Goal: Information Seeking & Learning: Learn about a topic

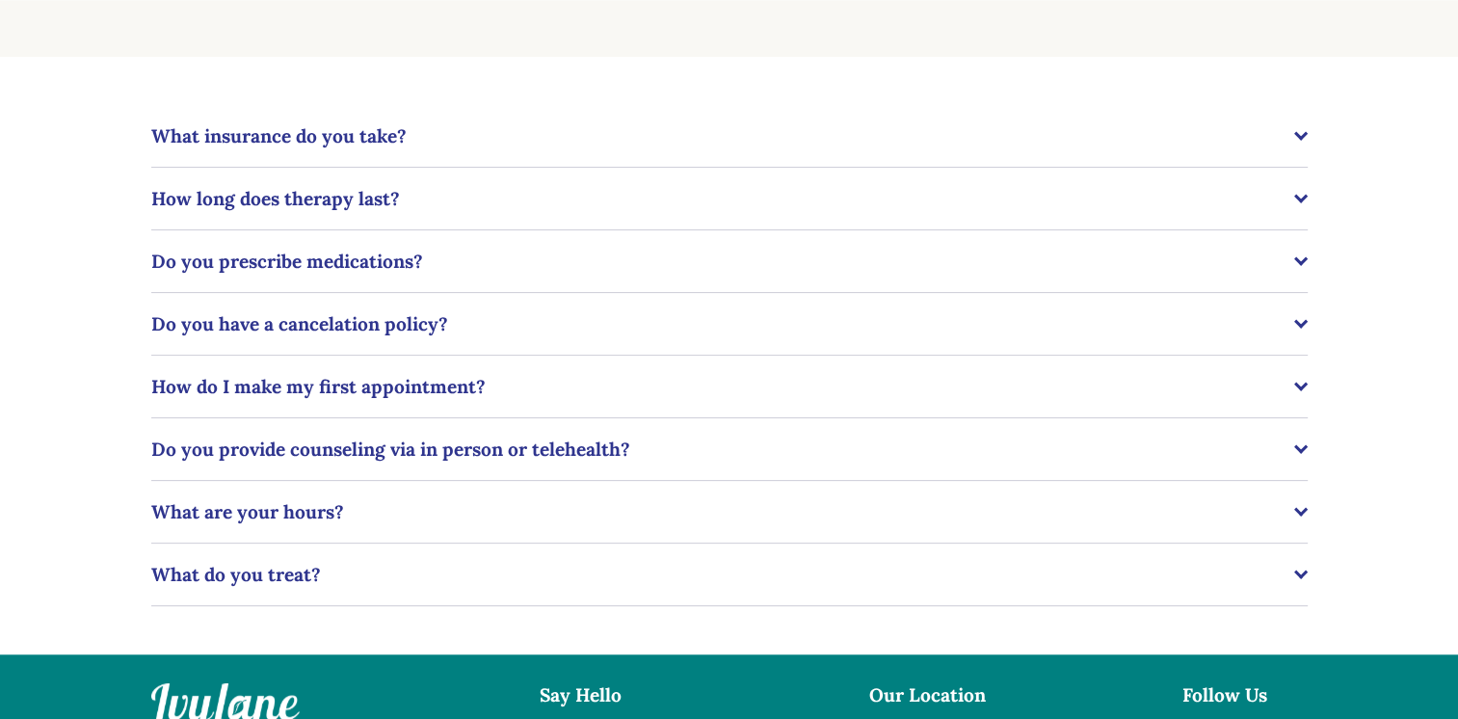
scroll to position [385, 0]
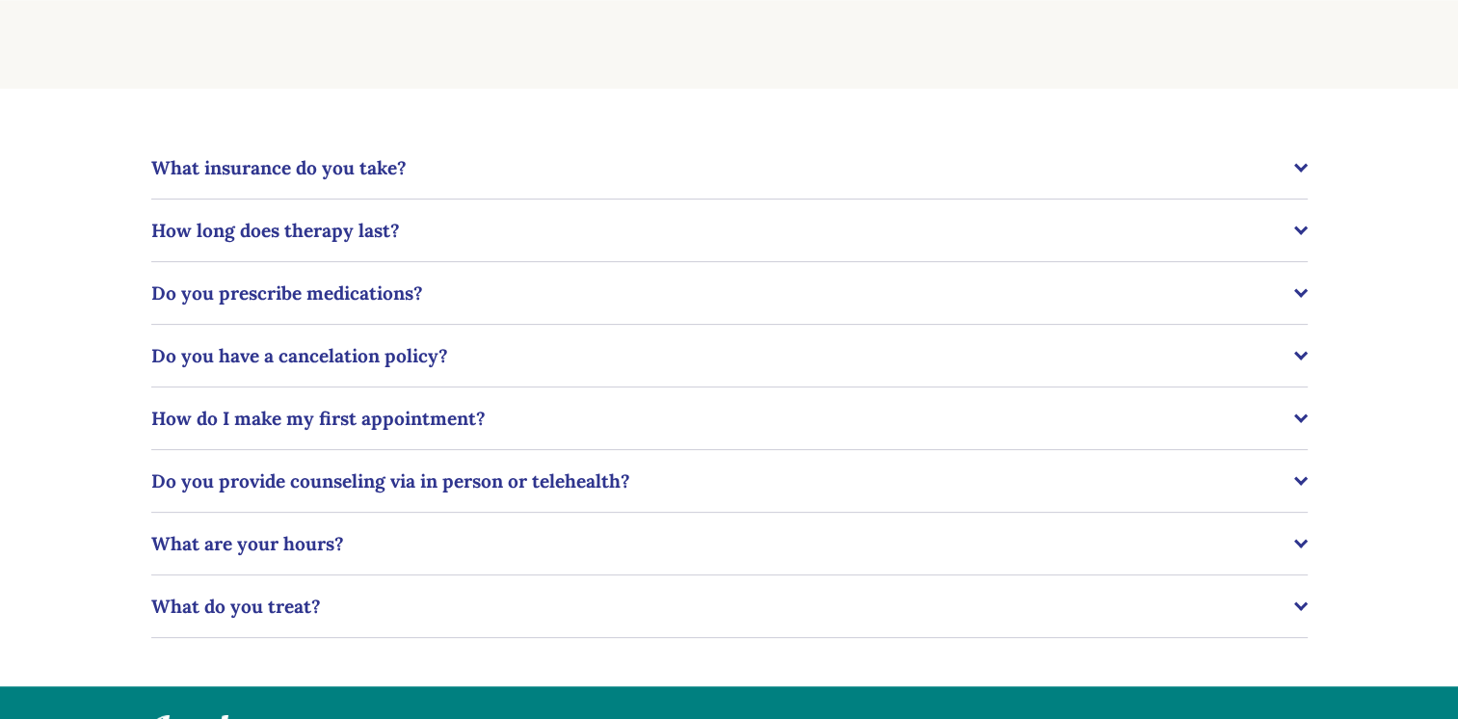
click at [1302, 170] on div at bounding box center [1299, 165] width 13 height 13
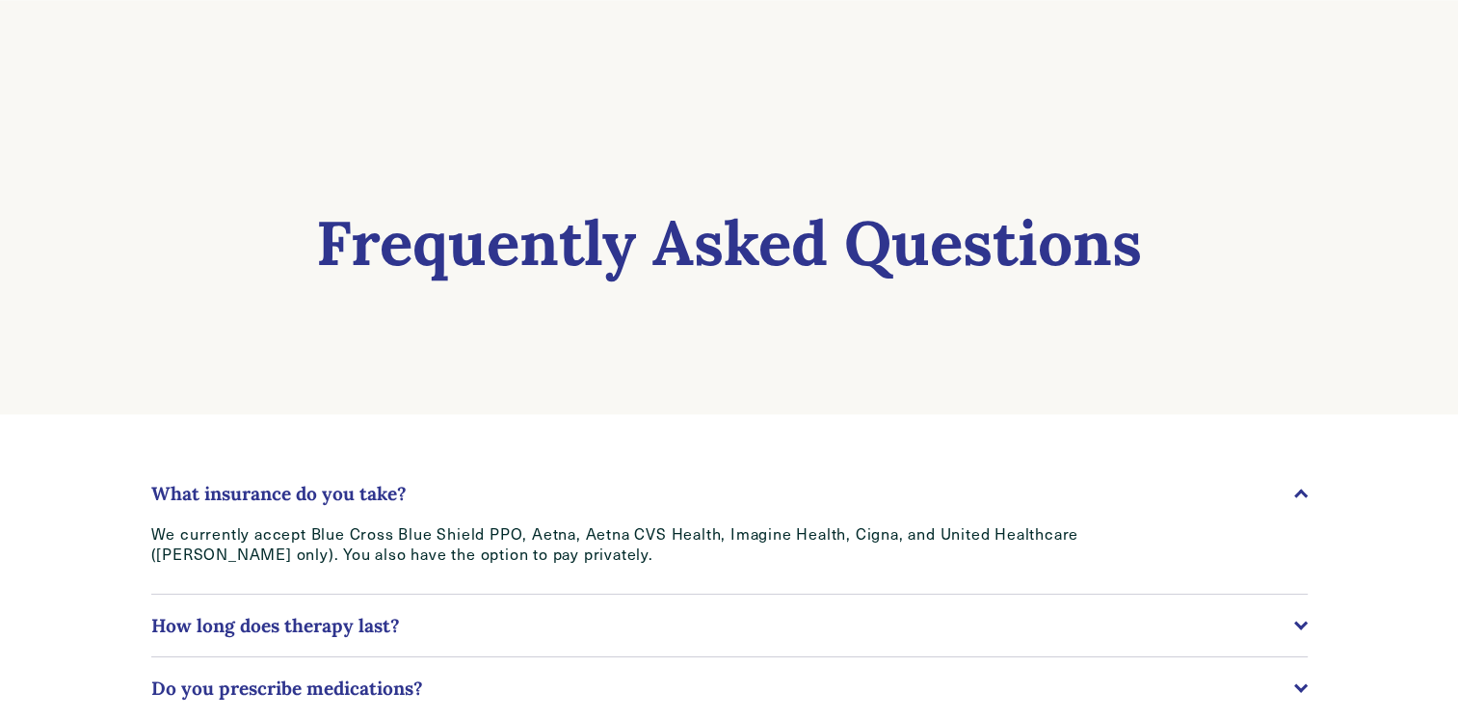
scroll to position [0, 0]
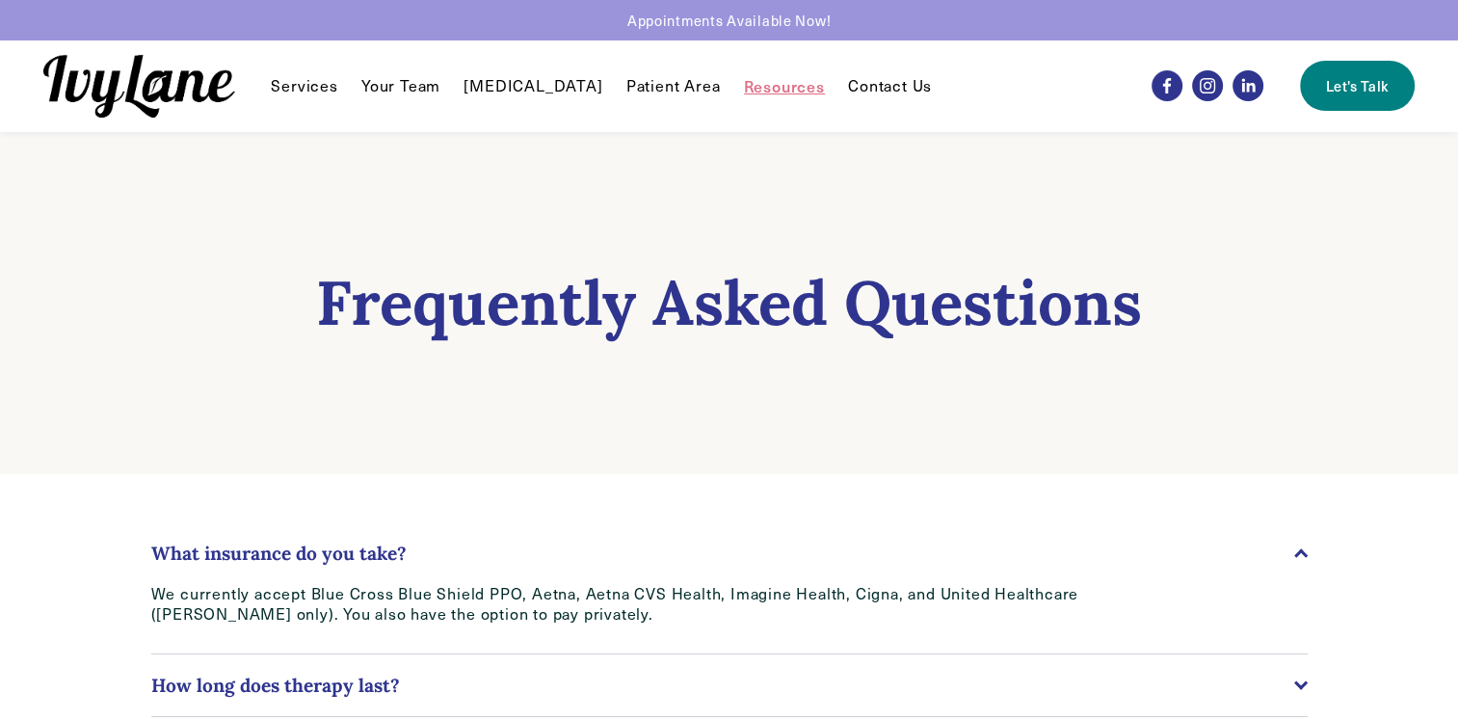
click at [0, 0] on span "Reunification Therapy" at bounding box center [0, 0] width 0 height 0
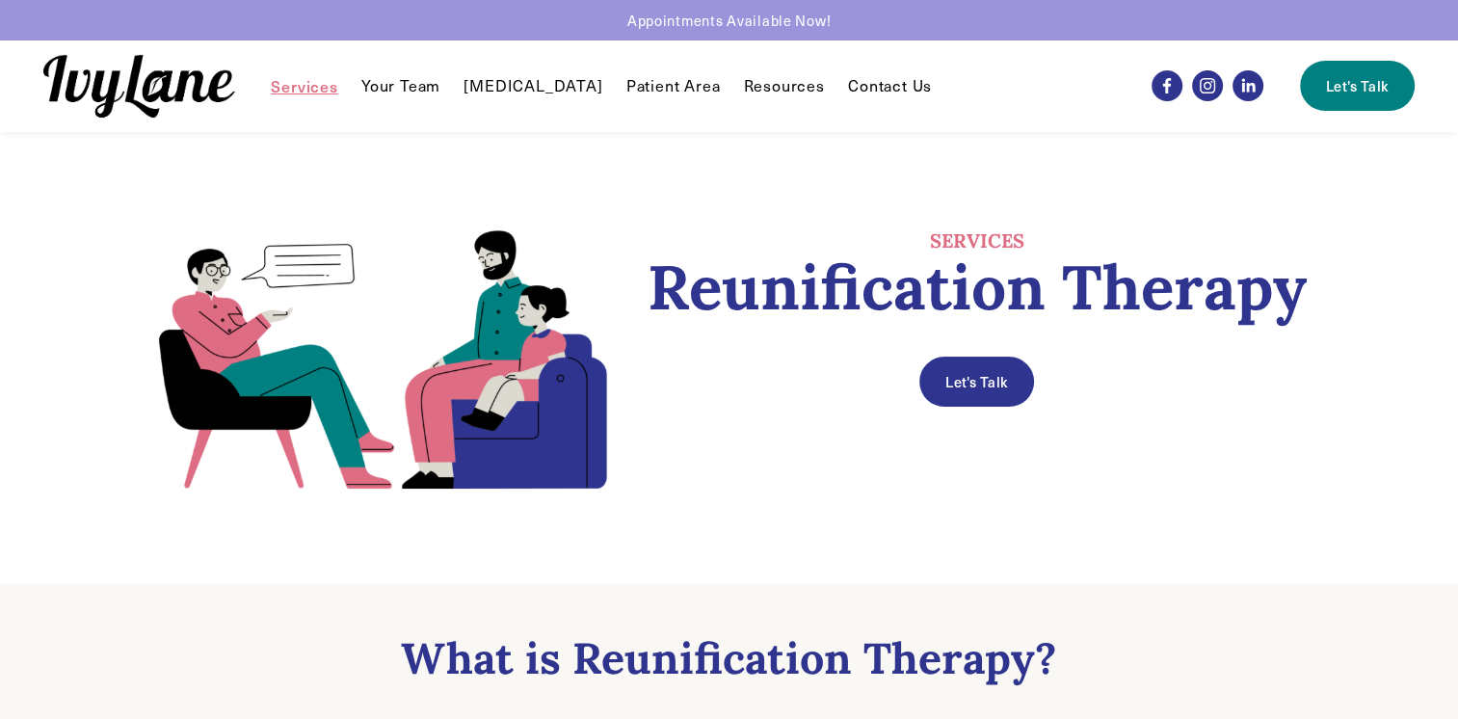
click at [0, 0] on span "Individual Therapy" at bounding box center [0, 0] width 0 height 0
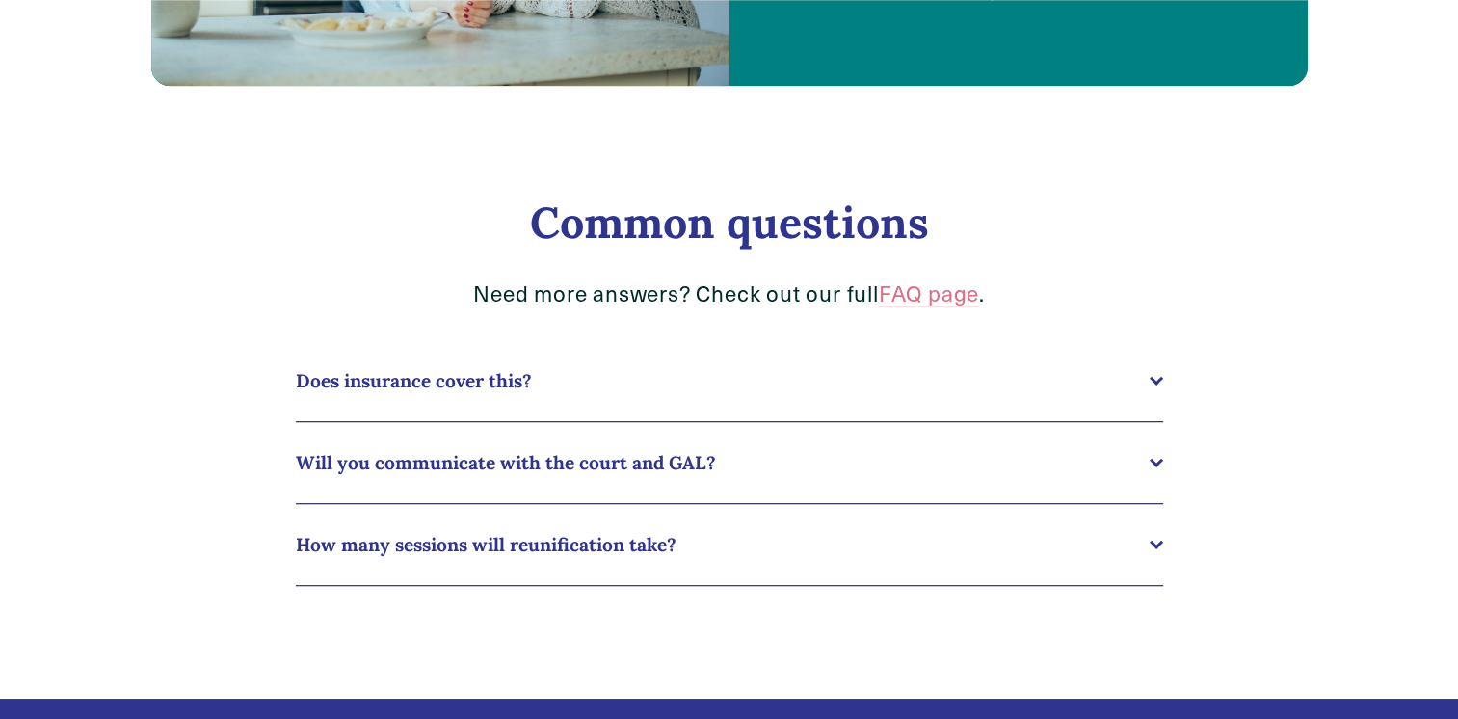
scroll to position [1253, 0]
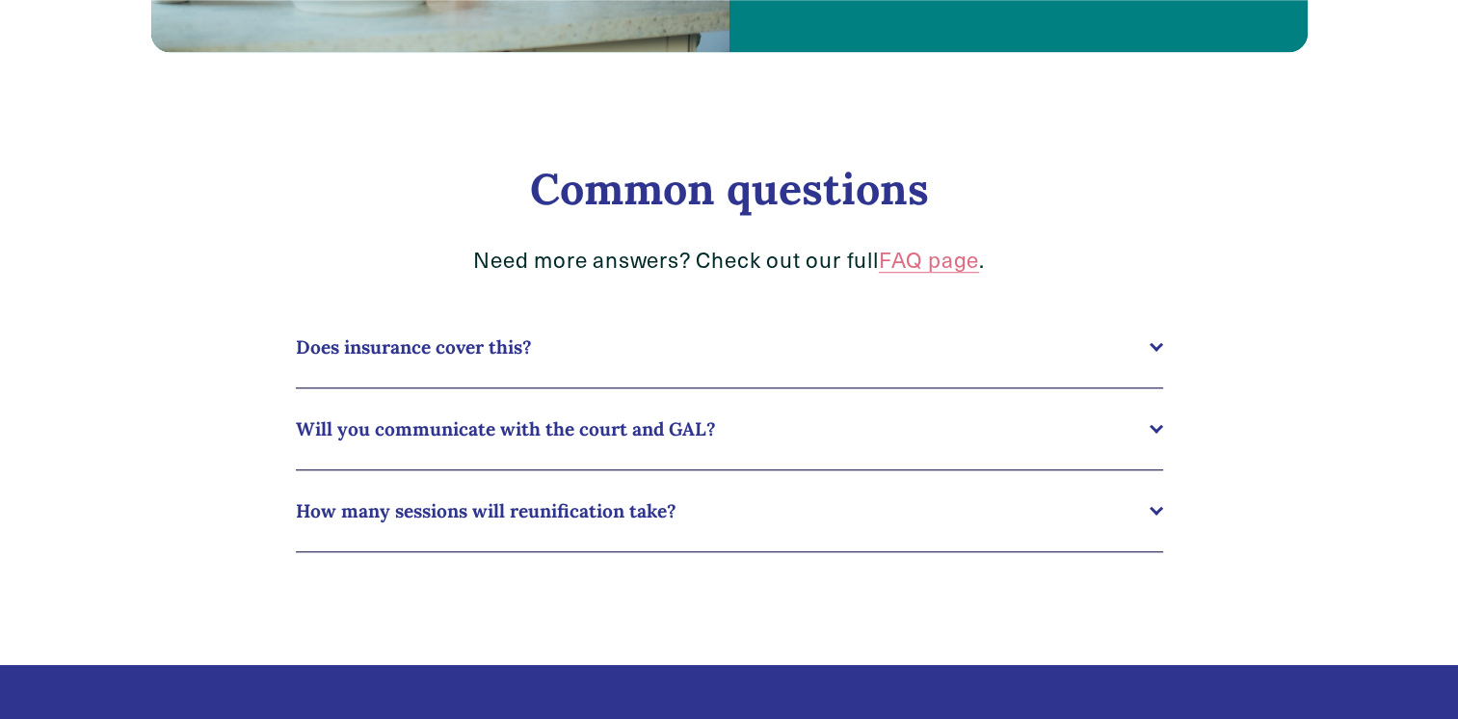
click at [1156, 352] on div at bounding box center [1154, 344] width 13 height 13
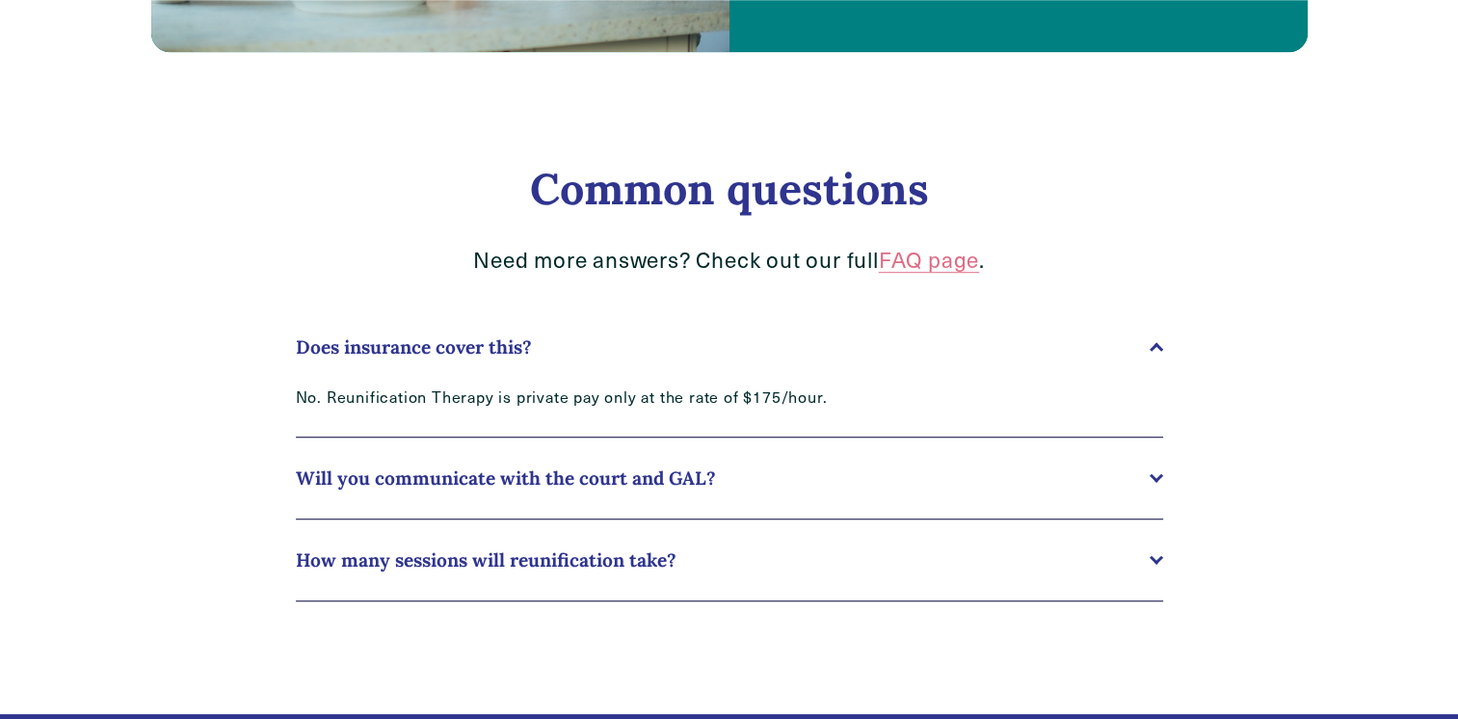
click at [1156, 349] on div at bounding box center [1155, 349] width 13 height 13
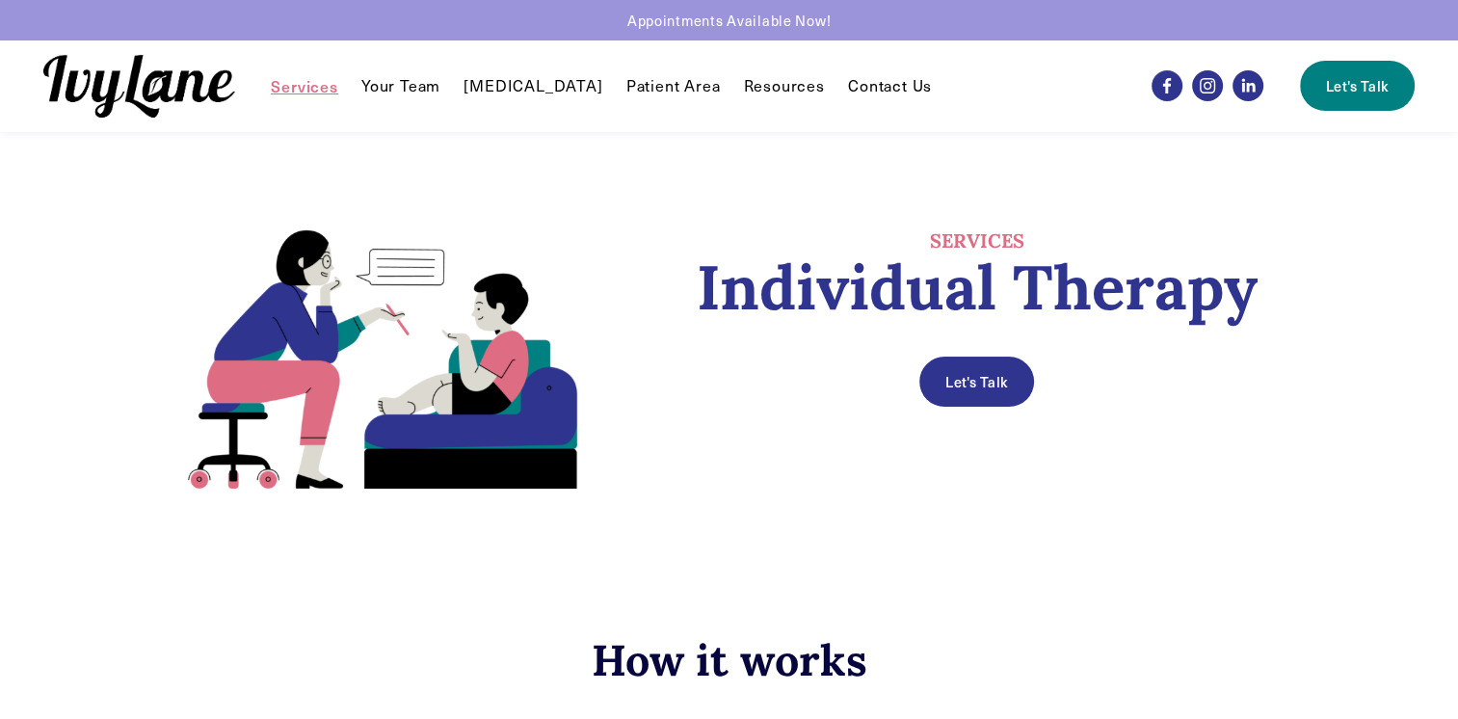
click at [396, 80] on link "Your Team" at bounding box center [400, 85] width 79 height 23
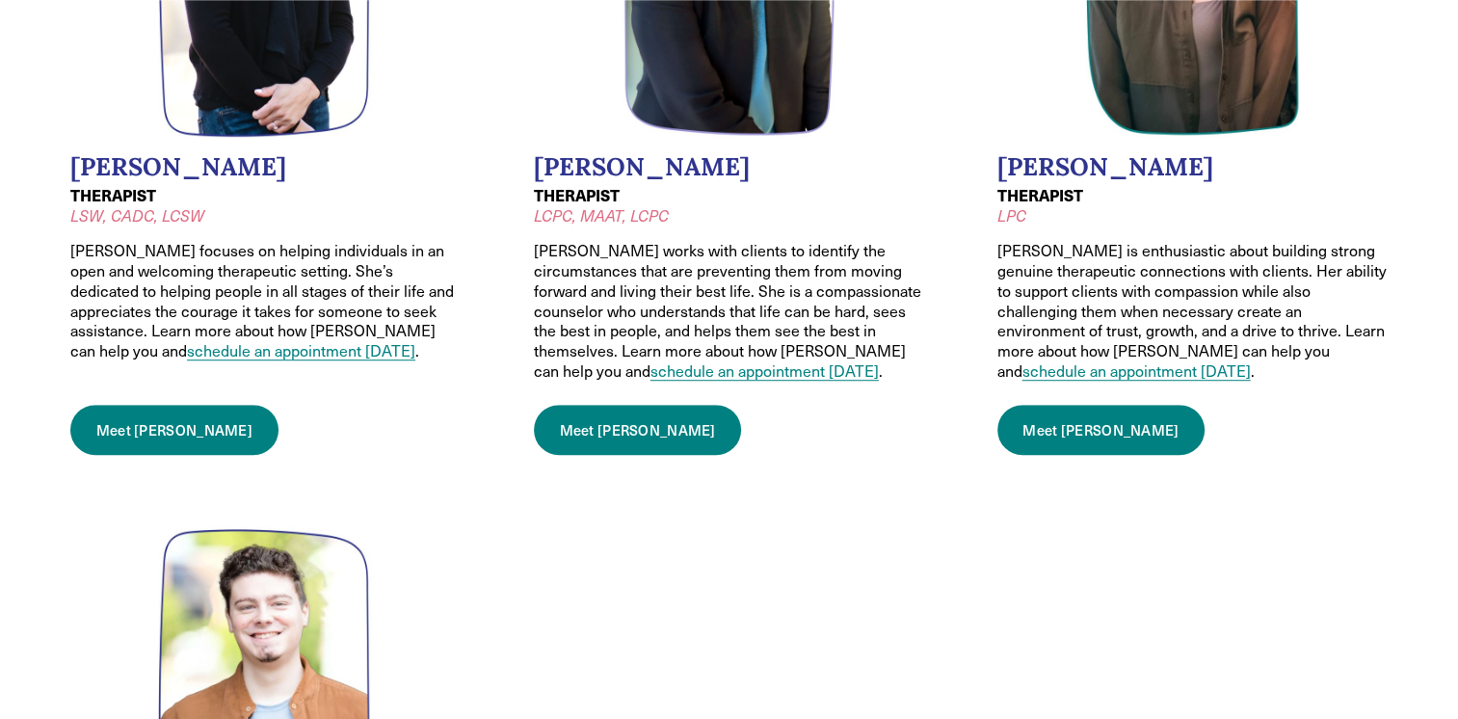
scroll to position [1253, 0]
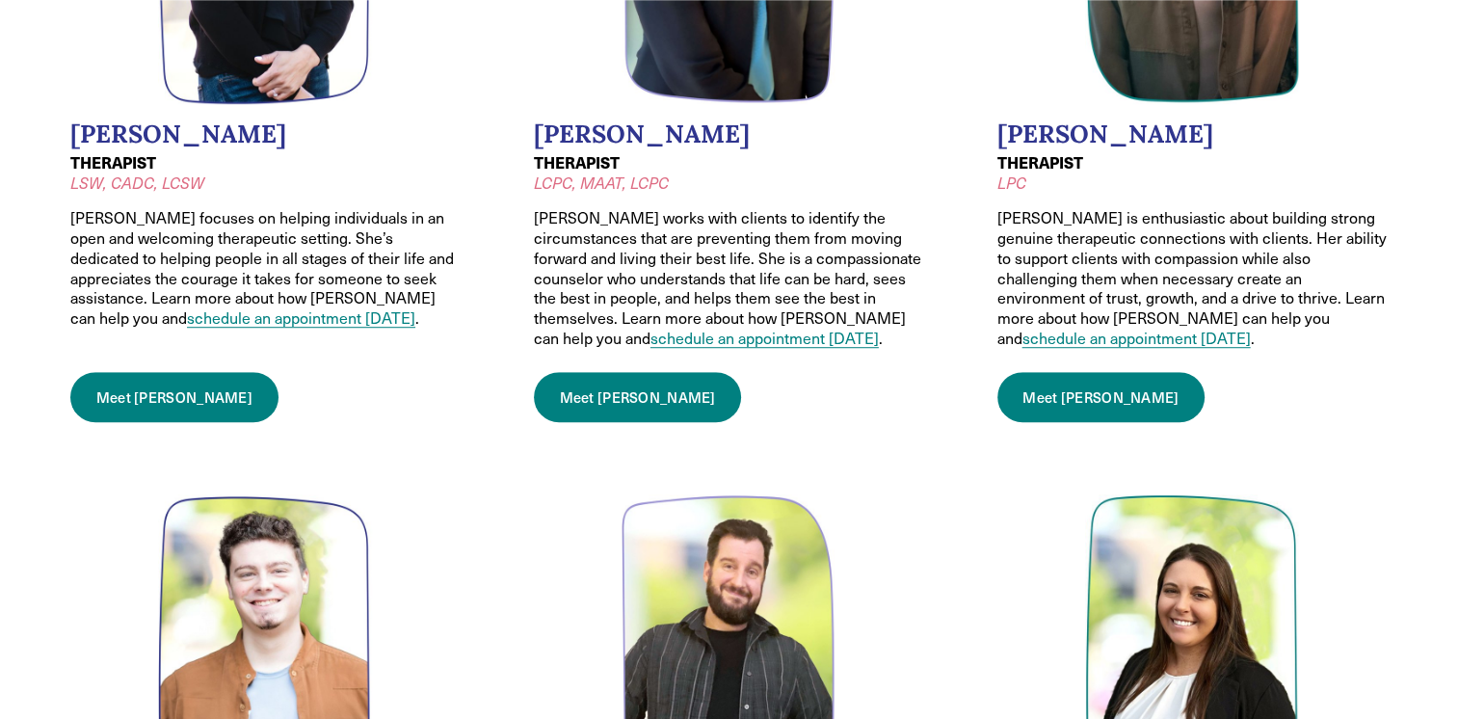
click at [608, 382] on link "Meet Caroline" at bounding box center [638, 397] width 208 height 50
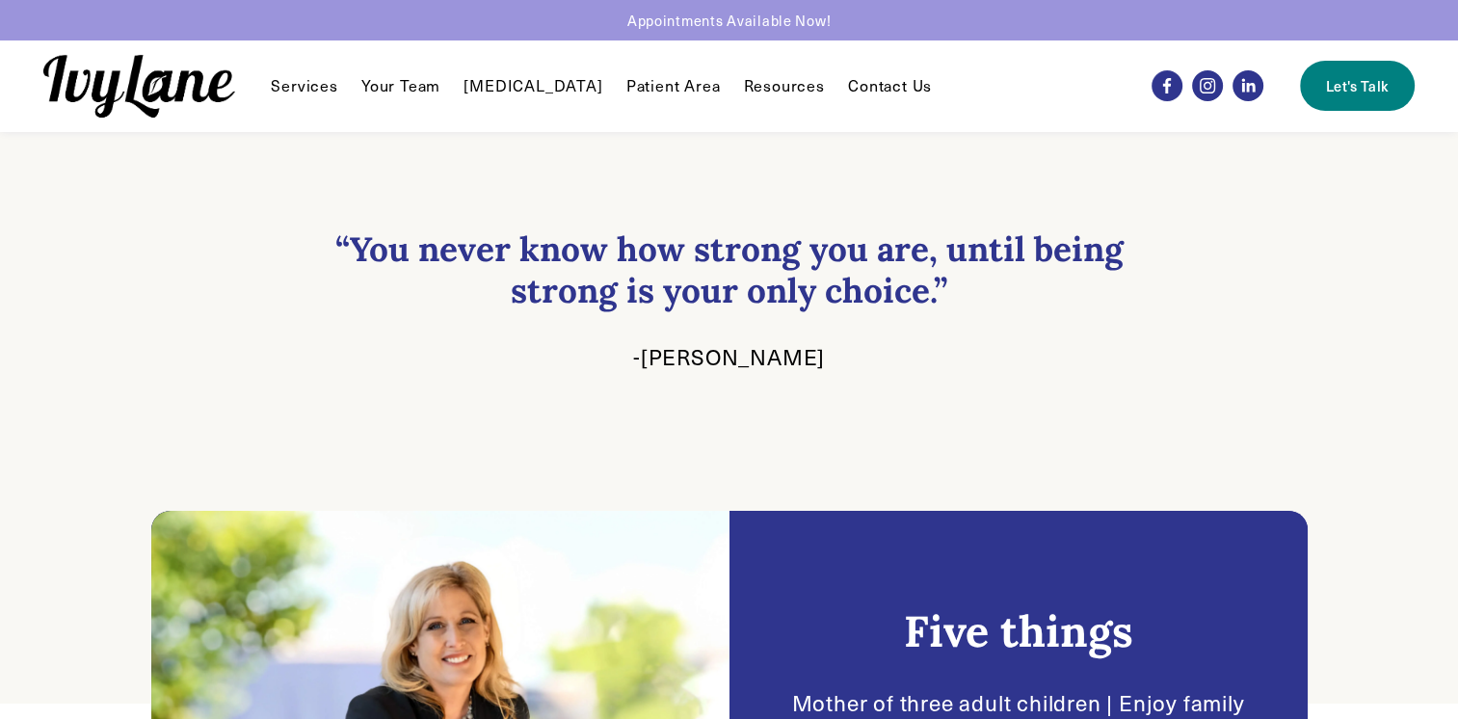
click at [881, 87] on link "Contact Us" at bounding box center [890, 85] width 84 height 23
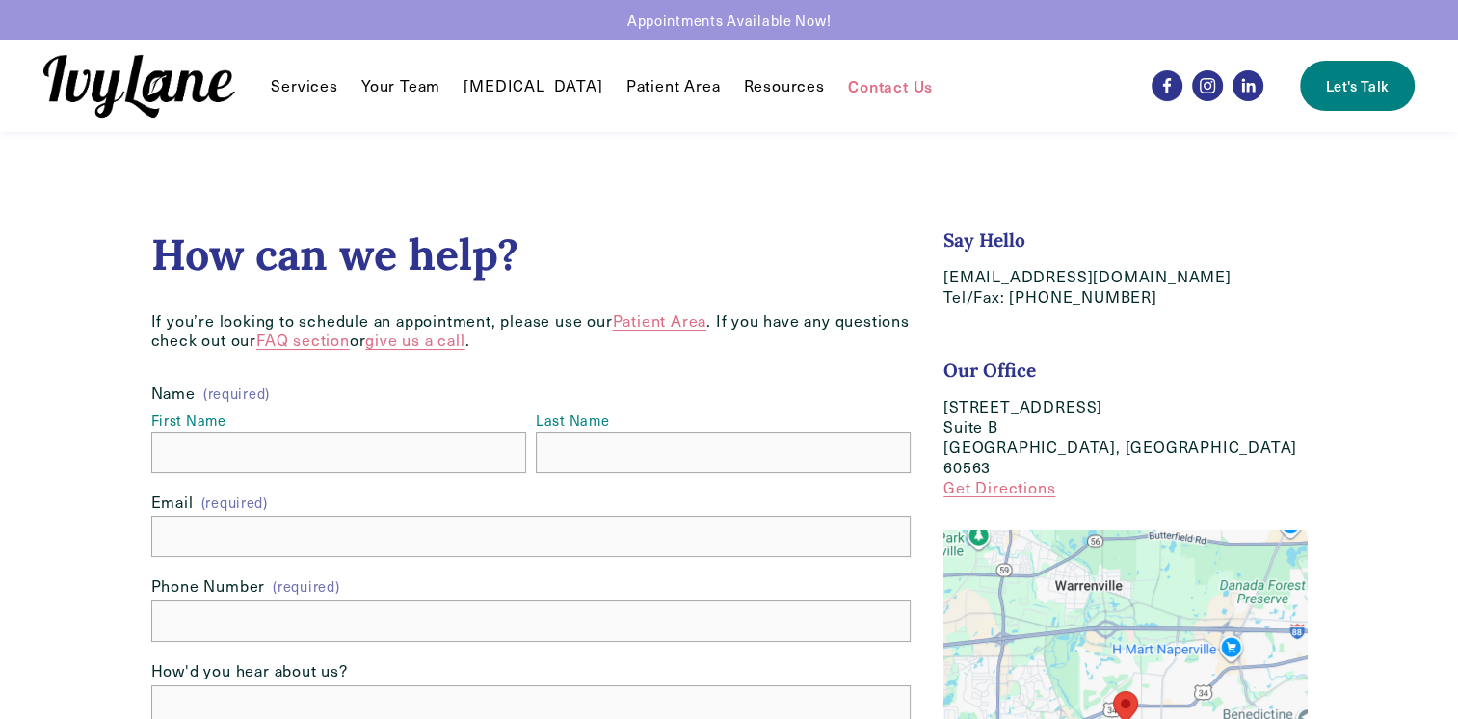
click at [304, 338] on link "FAQ section" at bounding box center [302, 340] width 93 height 20
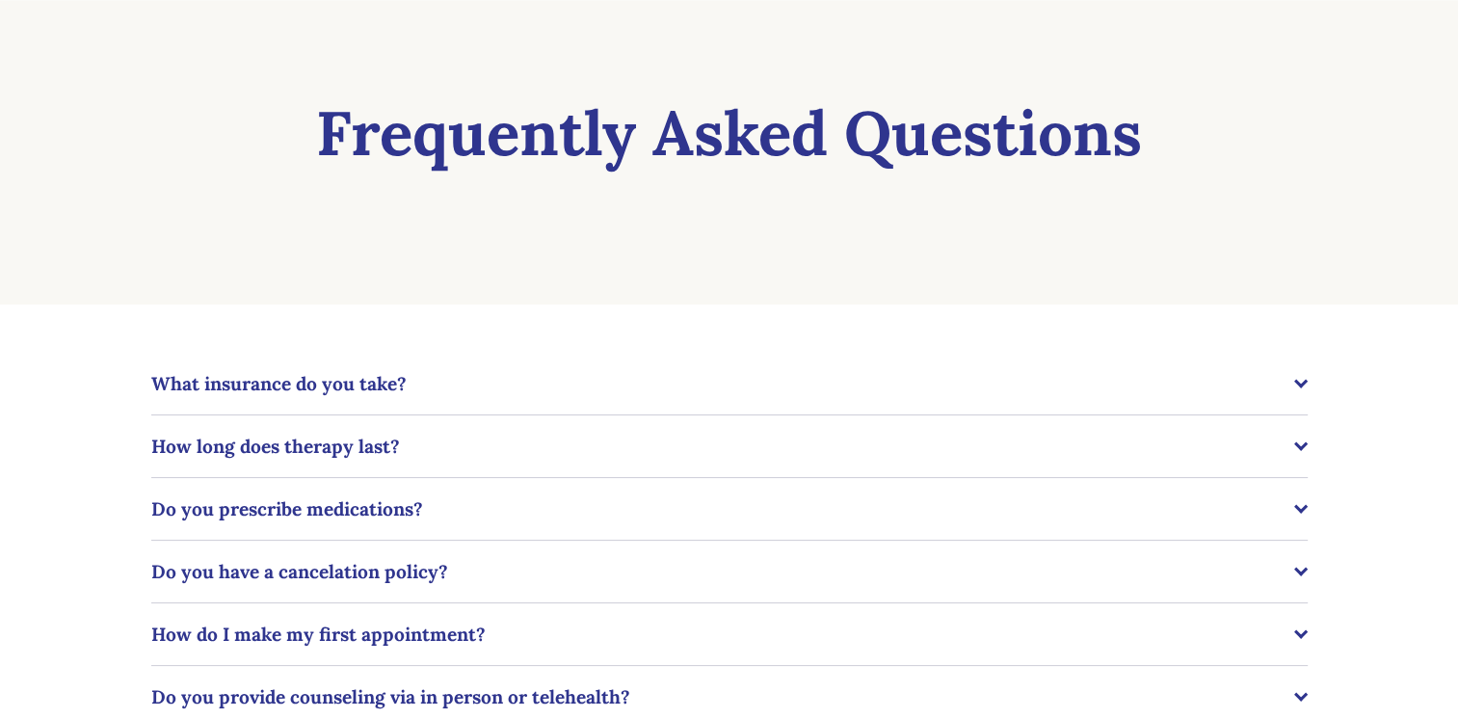
scroll to position [193, 0]
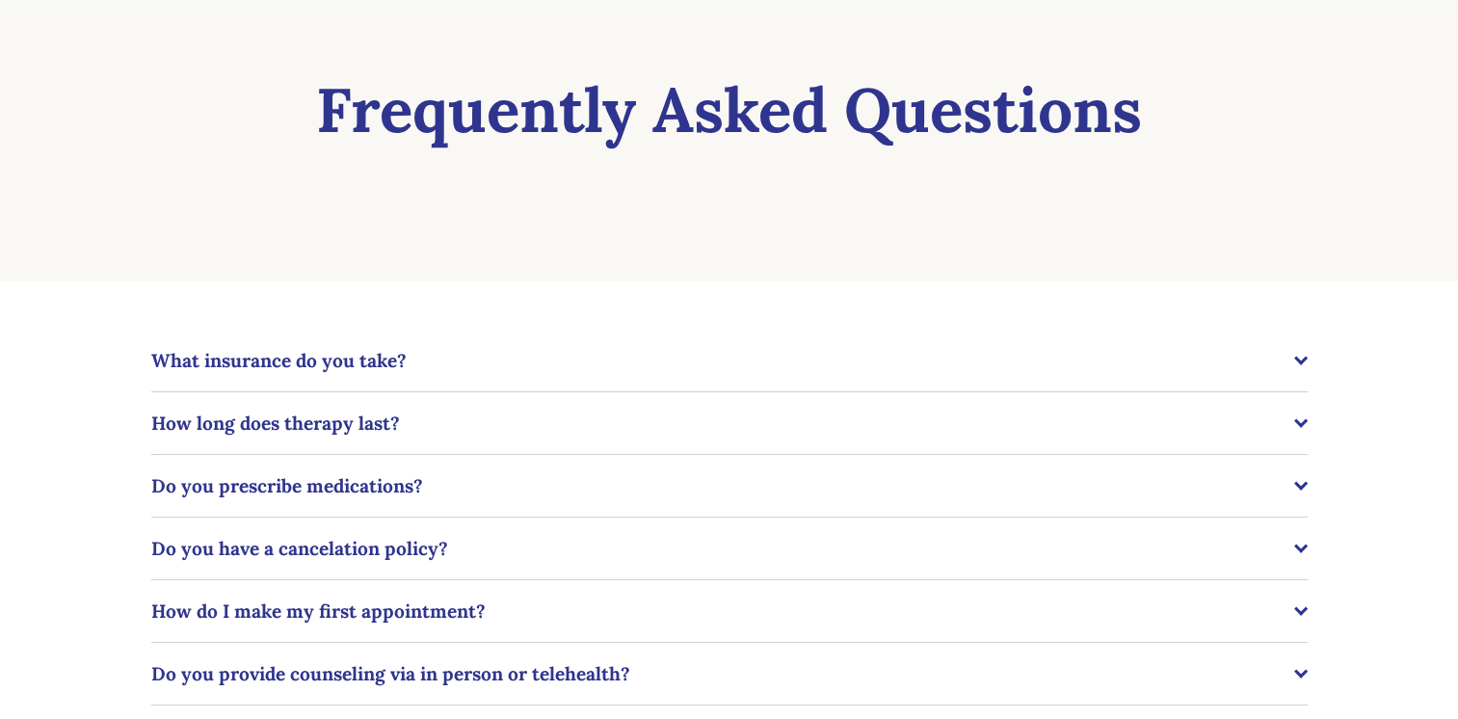
click at [1303, 365] on div at bounding box center [1300, 360] width 13 height 13
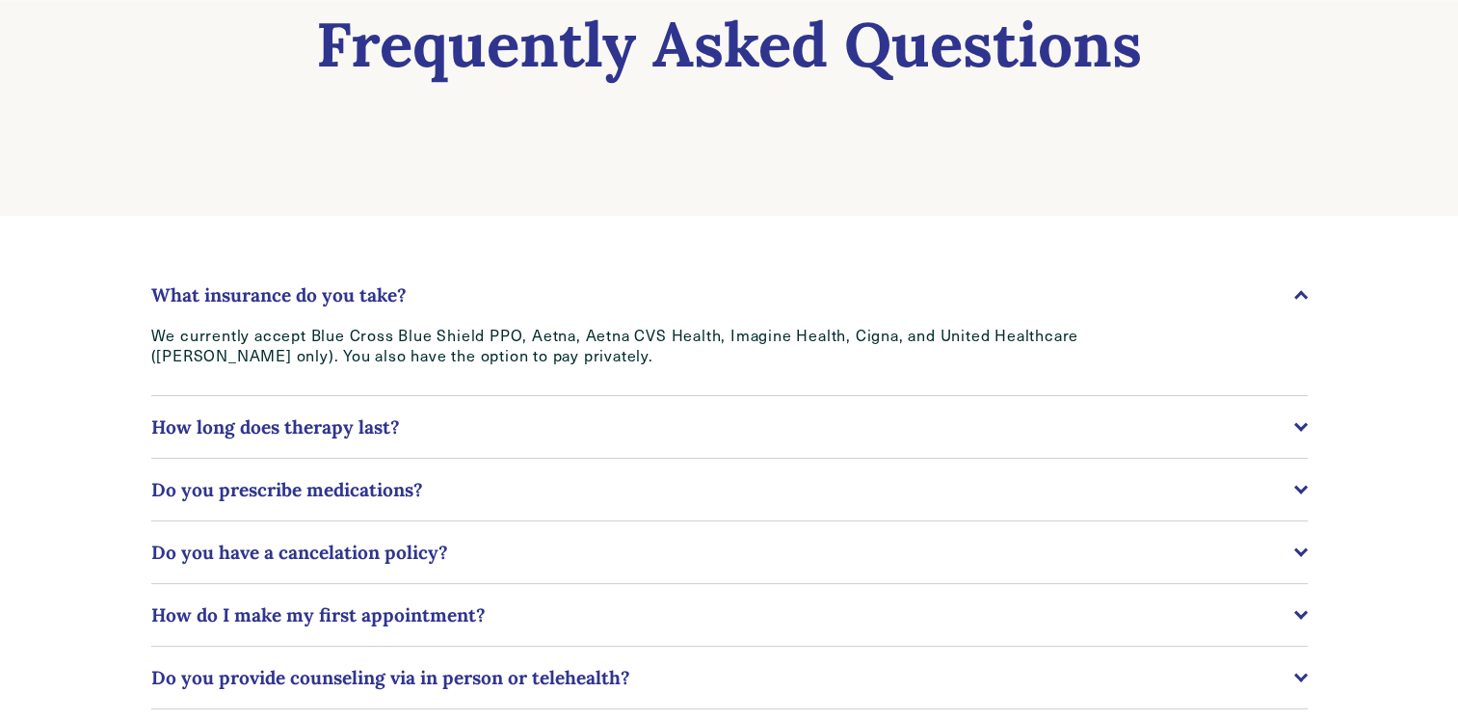
scroll to position [289, 0]
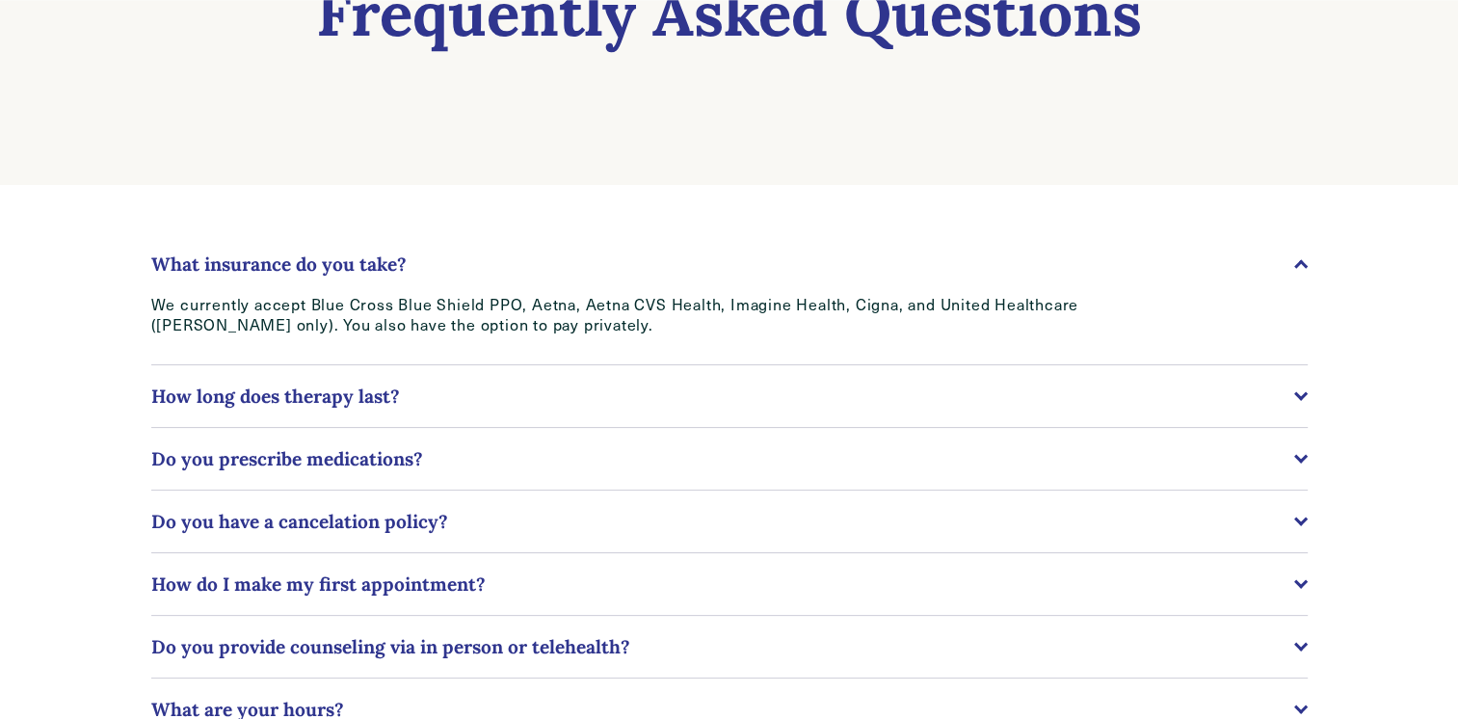
click at [1292, 454] on span "Do you prescribe medications?" at bounding box center [722, 458] width 1143 height 23
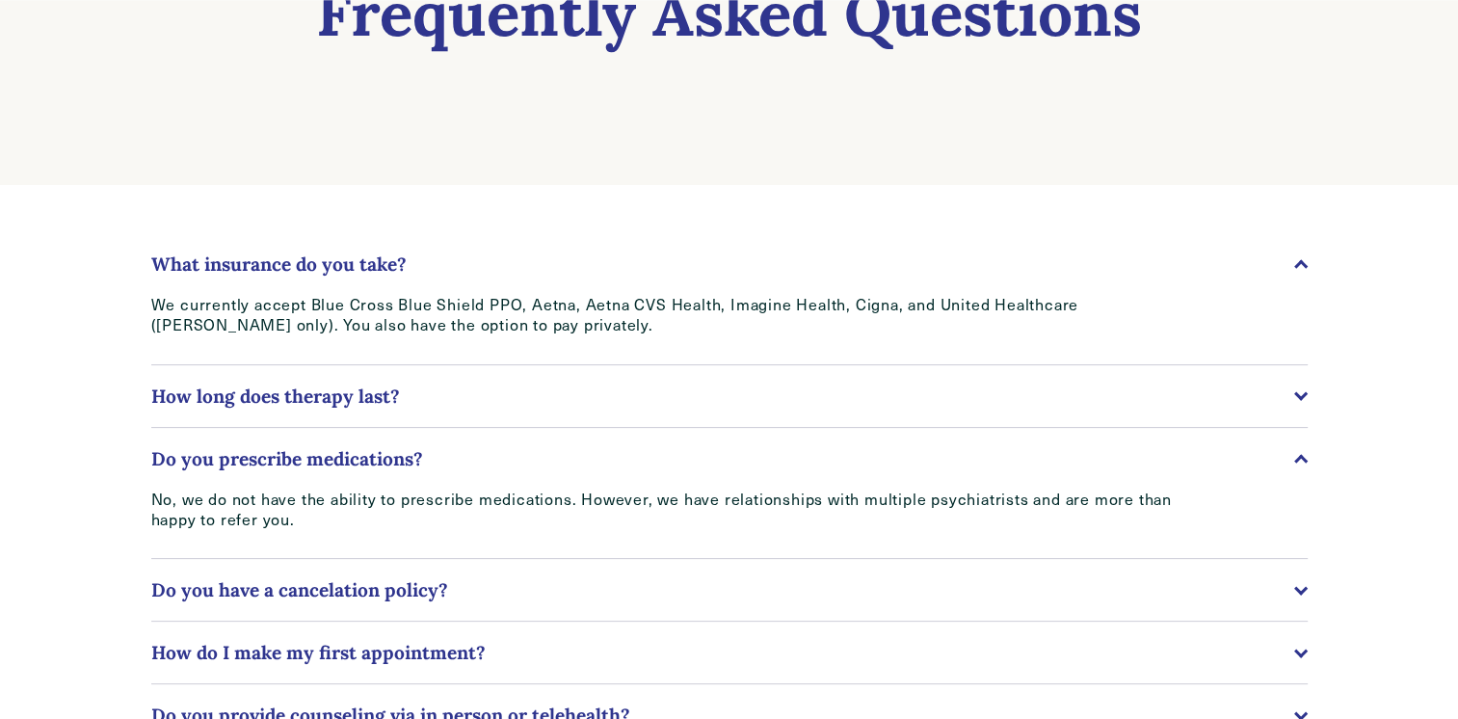
click at [1292, 454] on span "Do you prescribe medications?" at bounding box center [722, 458] width 1143 height 23
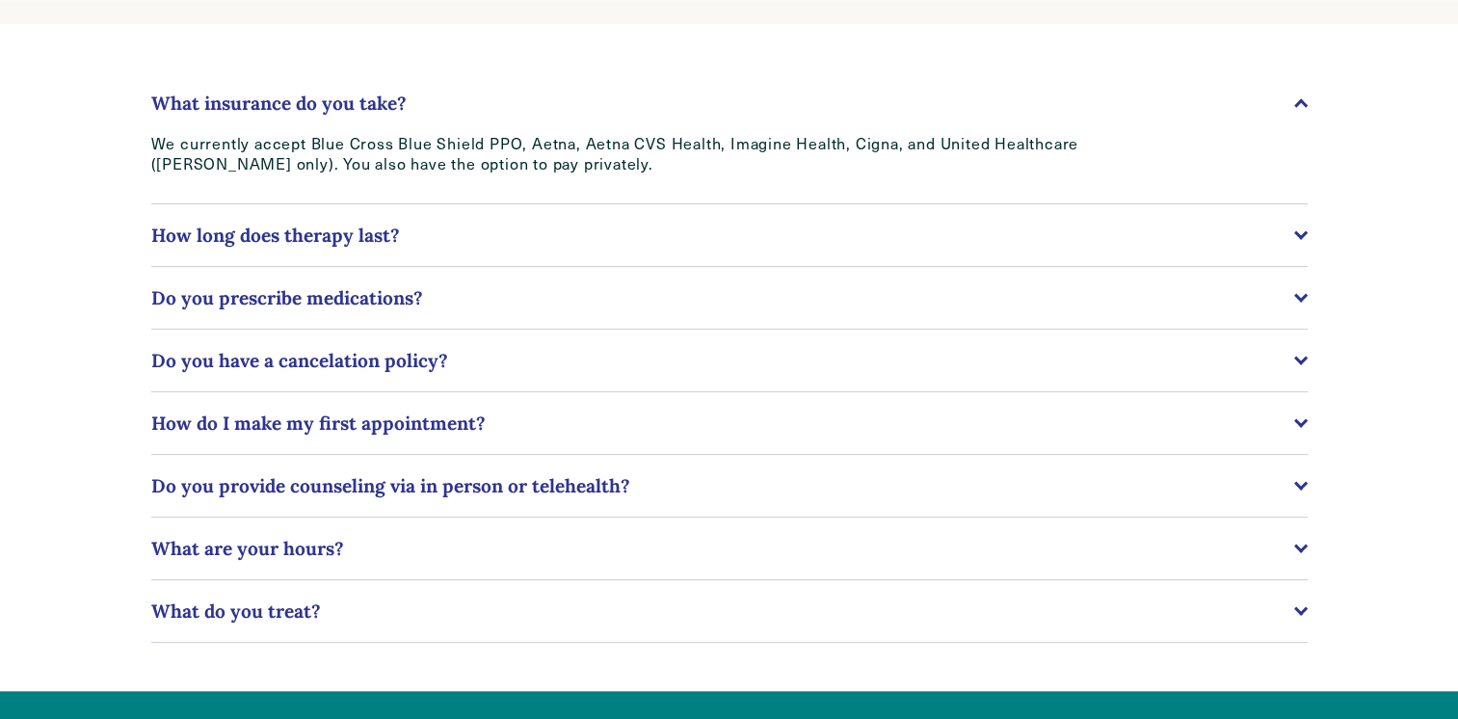
scroll to position [482, 0]
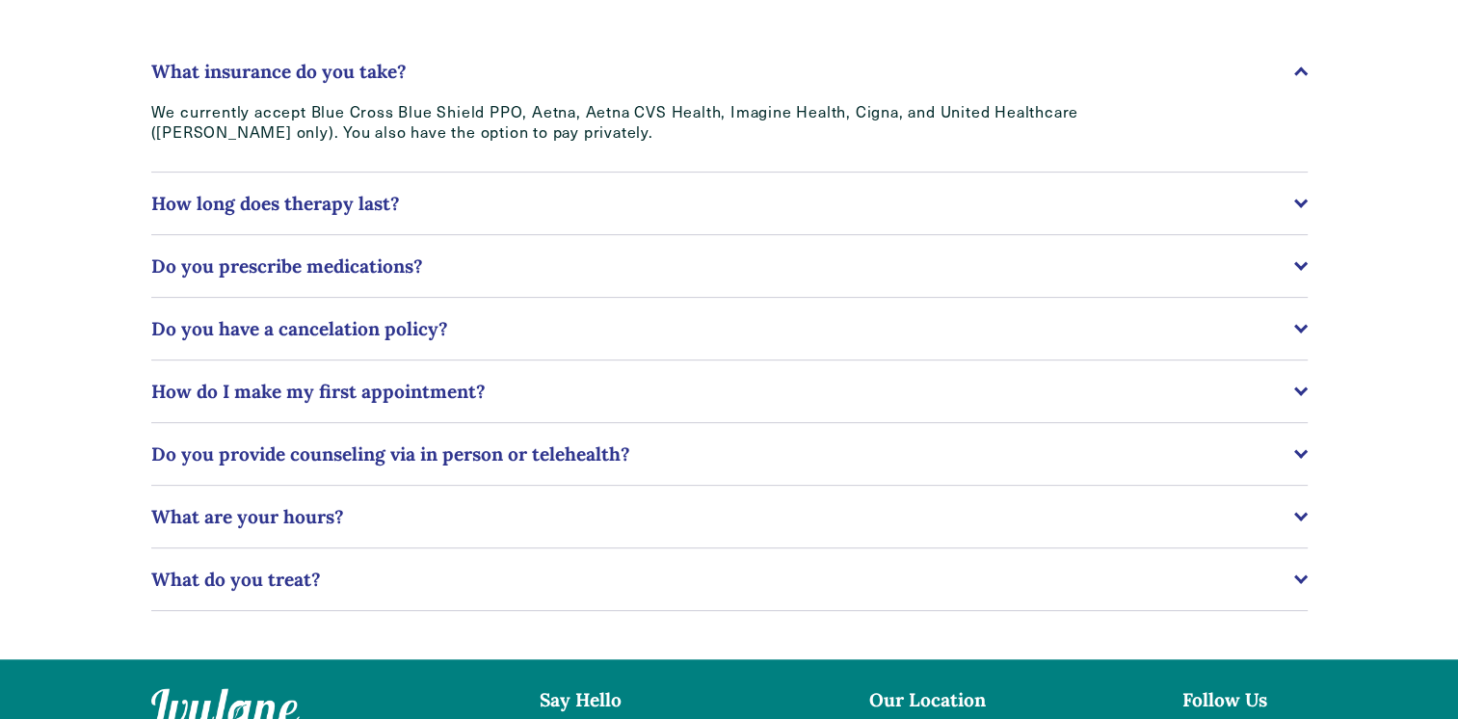
click at [1294, 454] on div at bounding box center [1300, 453] width 13 height 13
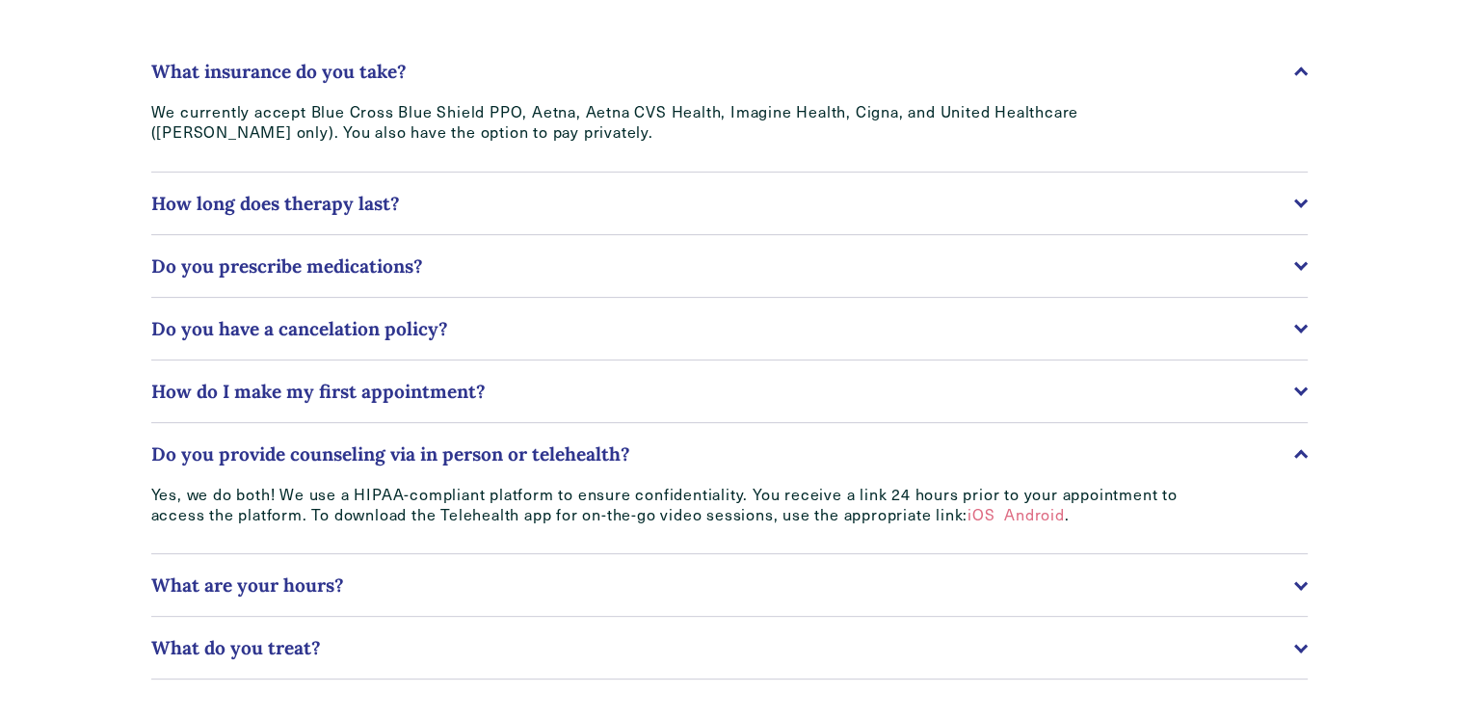
click at [1299, 455] on div at bounding box center [1300, 455] width 13 height 13
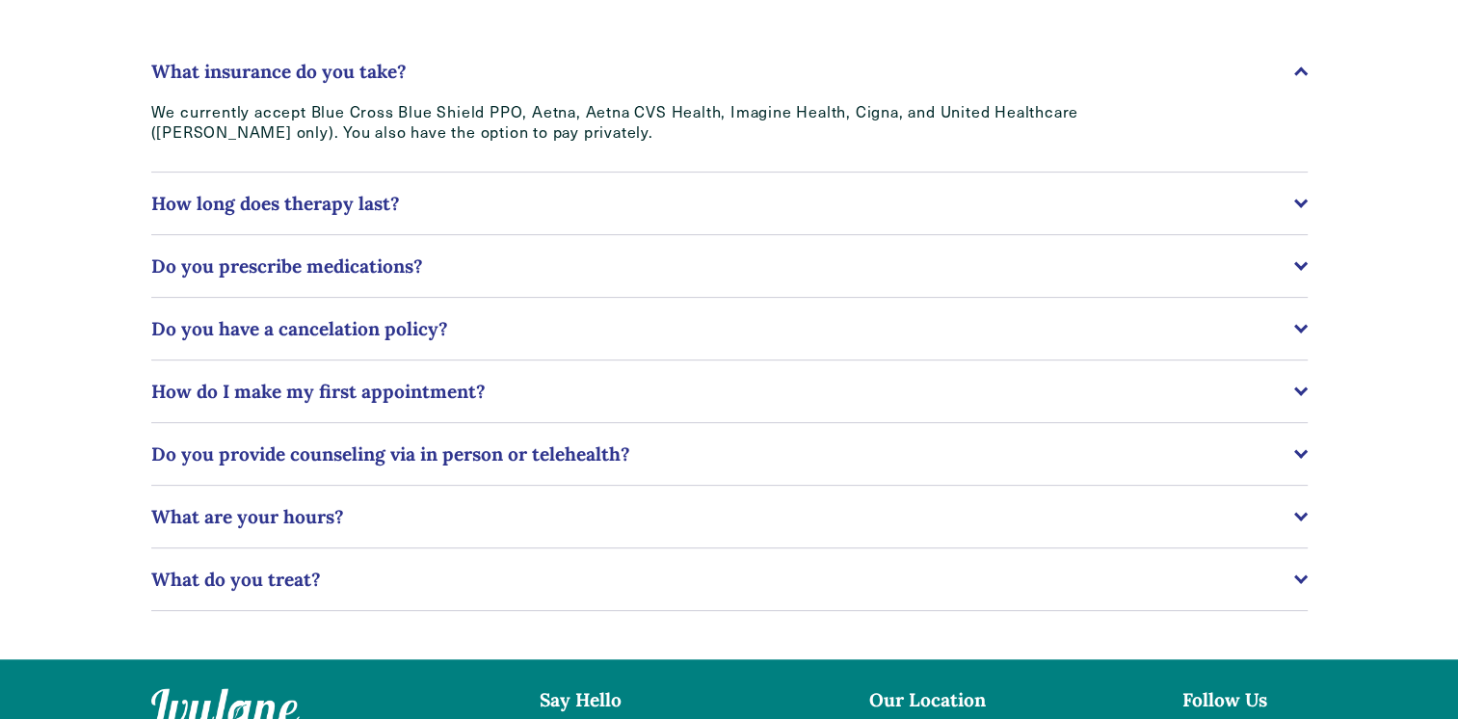
click at [1294, 523] on button "What are your hours?" at bounding box center [729, 517] width 1156 height 62
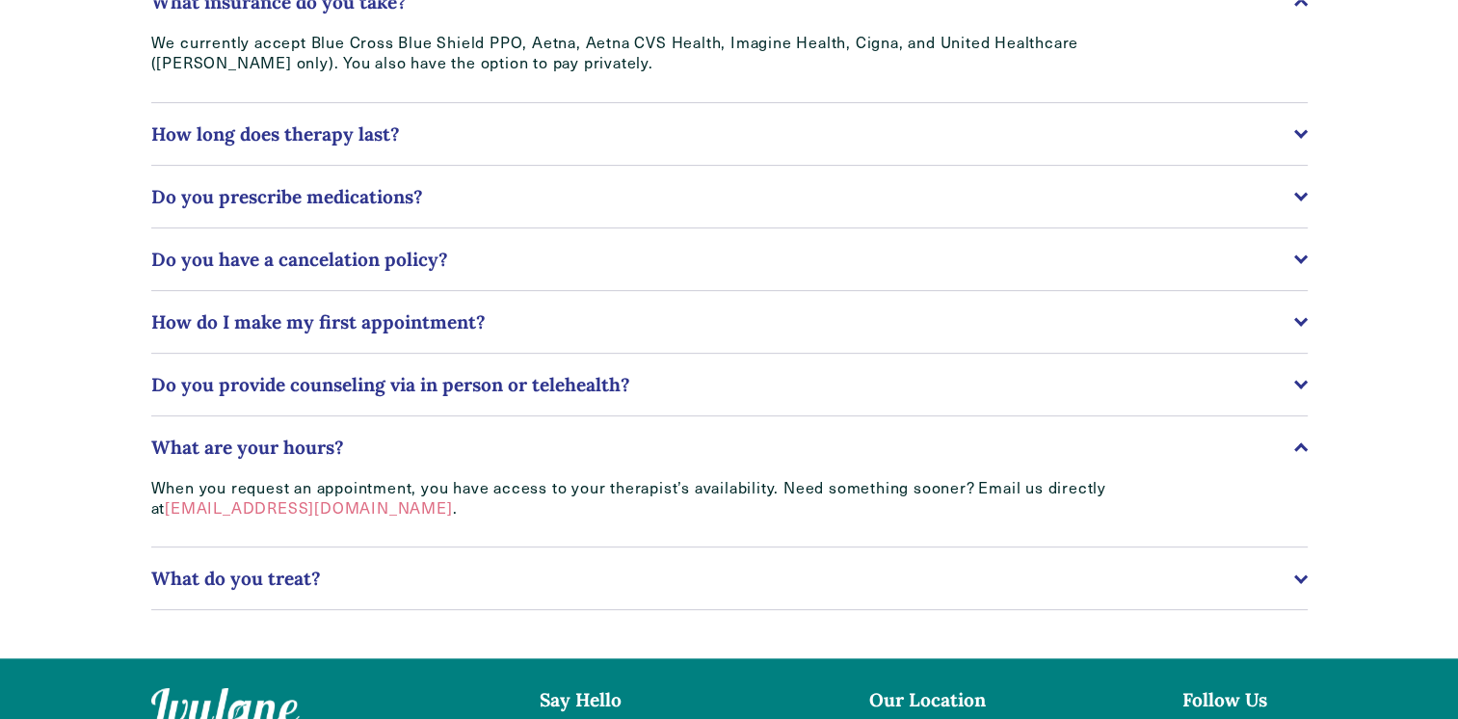
scroll to position [578, 0]
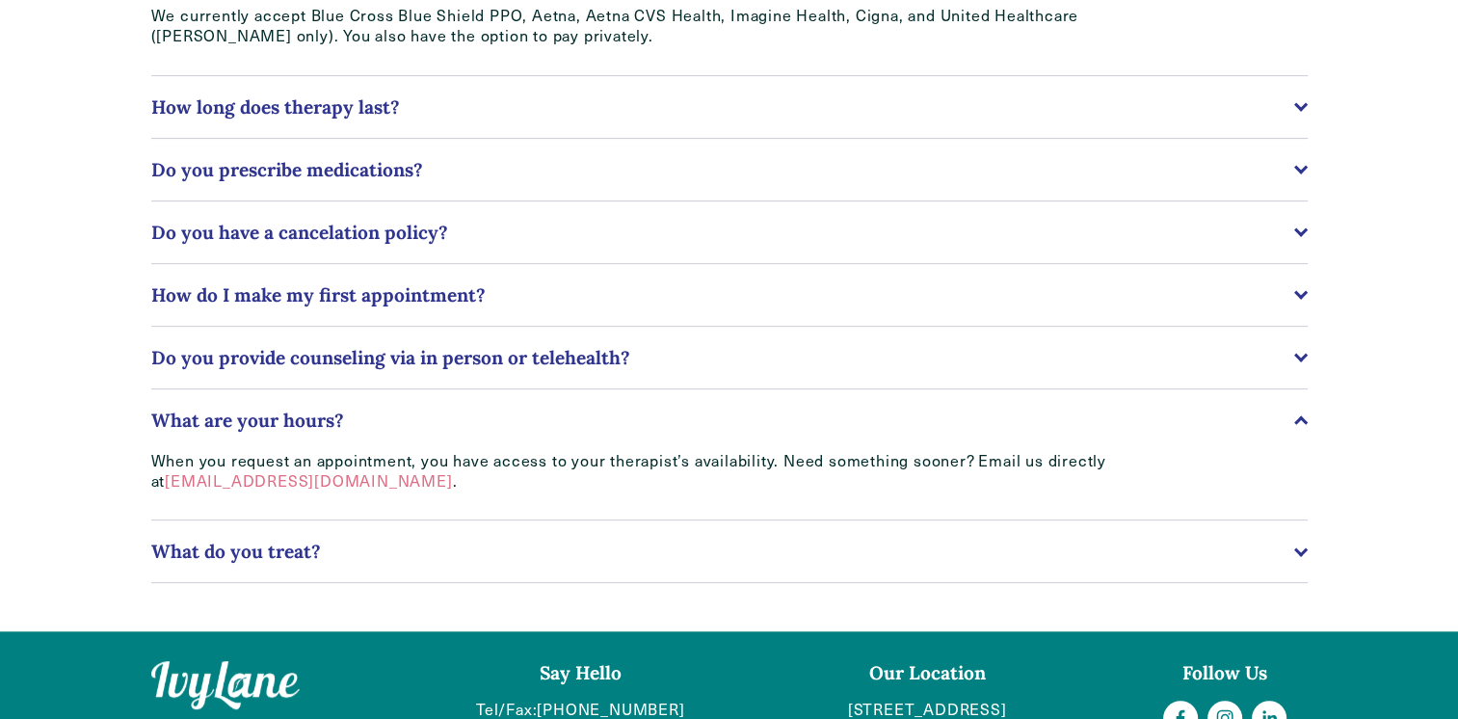
drag, startPoint x: 1299, startPoint y: 552, endPoint x: 1269, endPoint y: 536, distance: 34.1
click at [1299, 552] on div at bounding box center [1299, 548] width 13 height 13
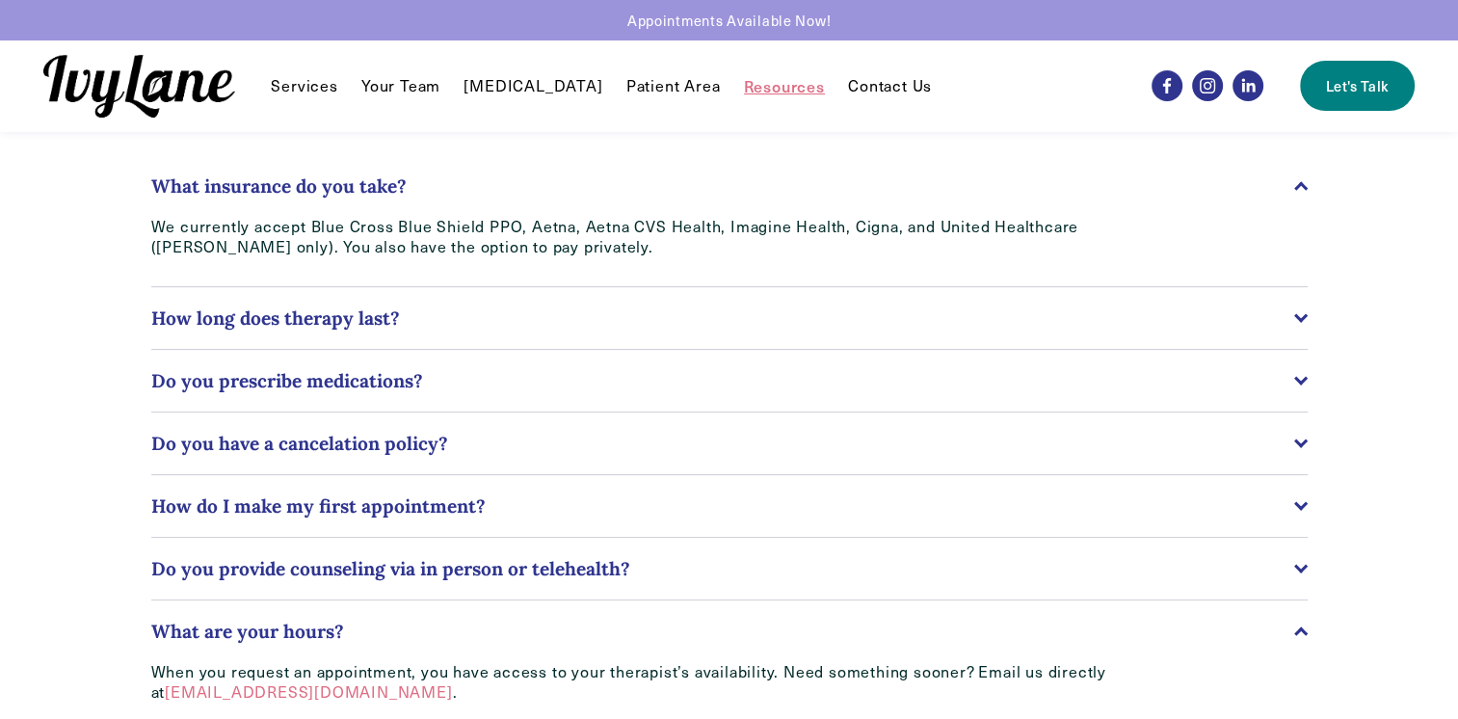
scroll to position [0, 0]
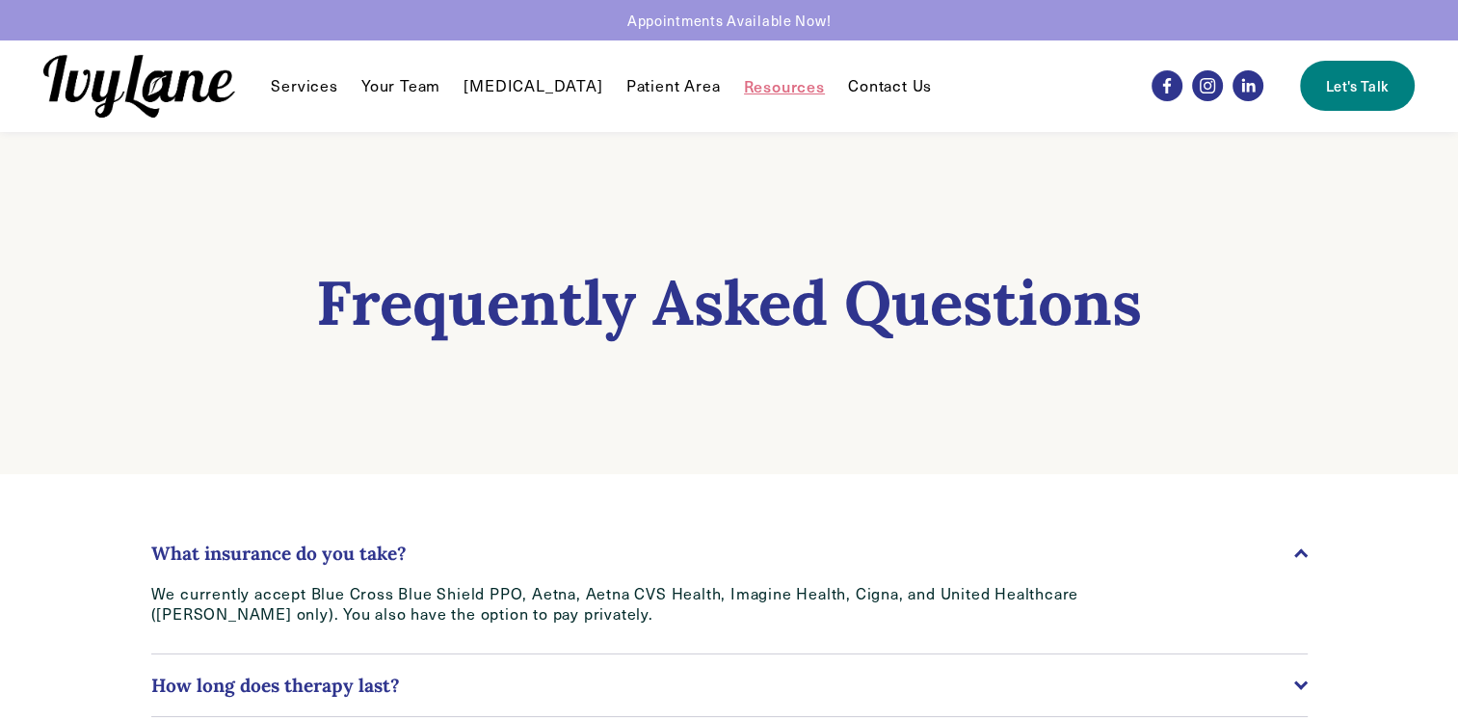
click at [626, 83] on link "Patient Area" at bounding box center [673, 85] width 94 height 23
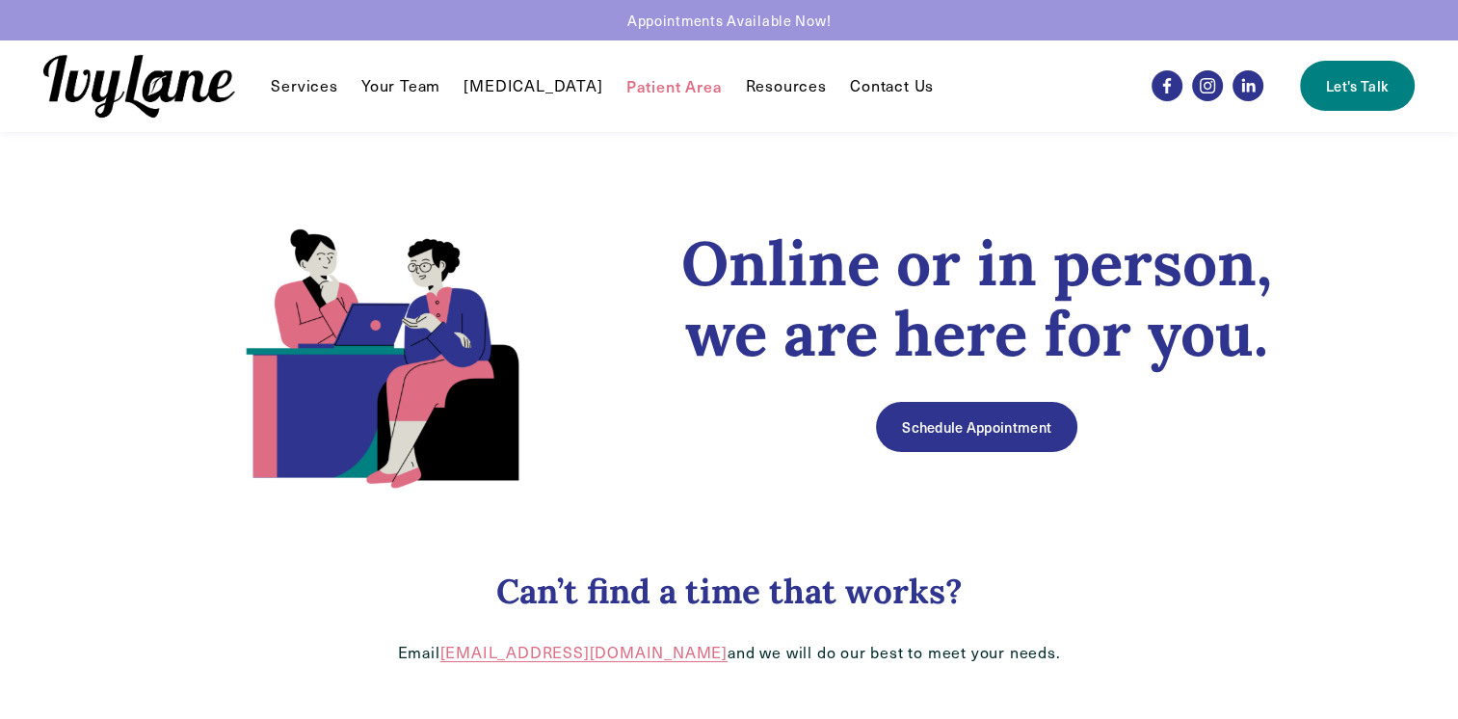
click at [655, 252] on h1 "Online or in person, we are here for you." at bounding box center [976, 298] width 661 height 141
